Goal: Information Seeking & Learning: Learn about a topic

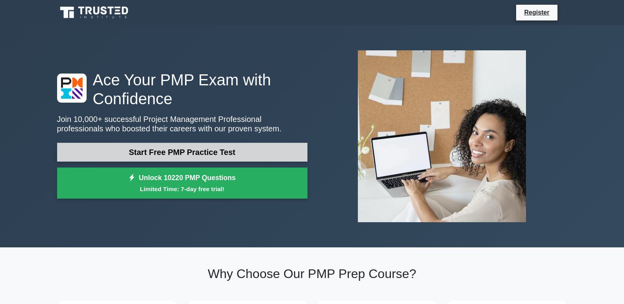
click at [158, 157] on link "Start Free PMP Practice Test" at bounding box center [182, 152] width 251 height 19
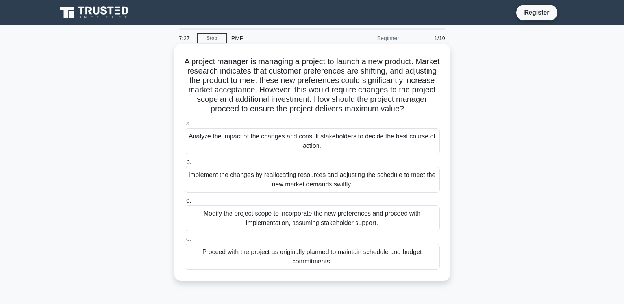
click at [287, 144] on div "Analyze the impact of the changes and consult stakeholders to decide the best c…" at bounding box center [312, 141] width 255 height 26
click at [185, 126] on input "a. Analyze the impact of the changes and consult stakeholders to decide the bes…" at bounding box center [185, 123] width 0 height 5
